Goal: Navigation & Orientation: Go to known website

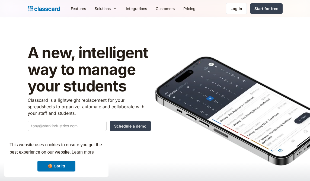
click at [237, 11] on div "Log in" at bounding box center [237, 9] width 12 height 6
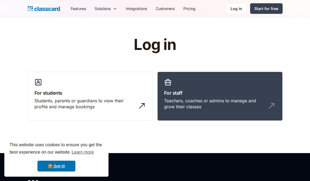
click at [276, 108] on link "For staff Teachers, coaches or admins to manage and grow their classes" at bounding box center [219, 96] width 125 height 49
